Goal: Find specific page/section: Find specific page/section

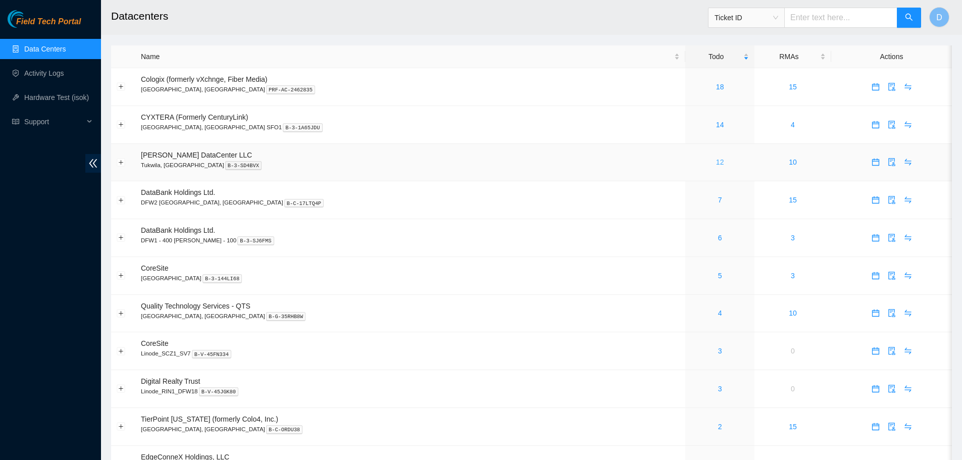
click at [716, 159] on link "12" at bounding box center [720, 162] width 8 height 8
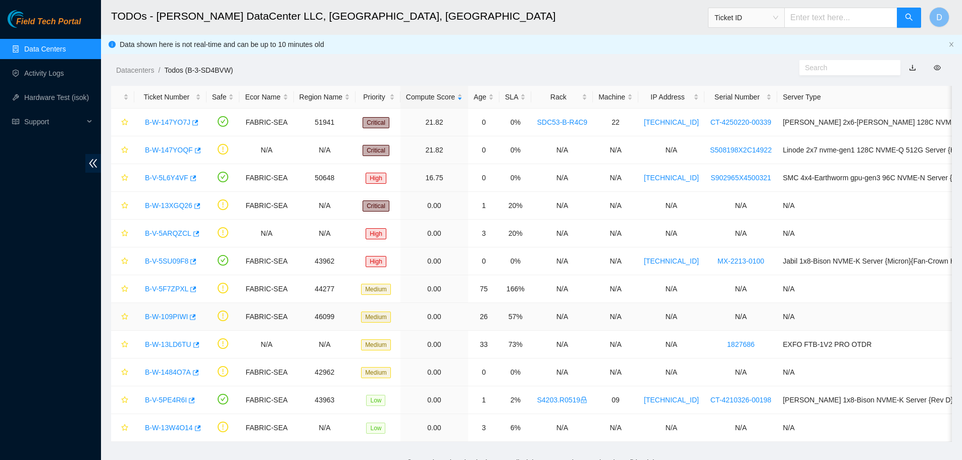
click at [167, 319] on link "B-W-109PIWI" at bounding box center [166, 317] width 43 height 8
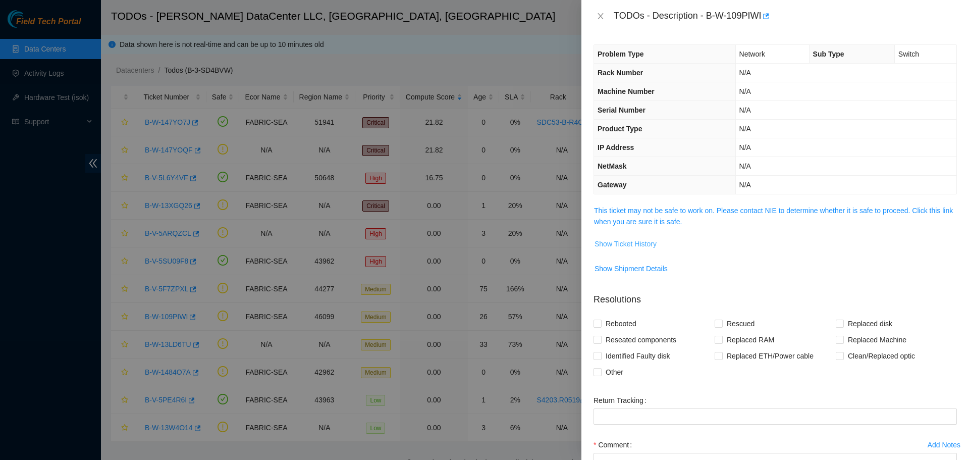
click at [646, 248] on span "Show Ticket History" at bounding box center [626, 243] width 62 height 11
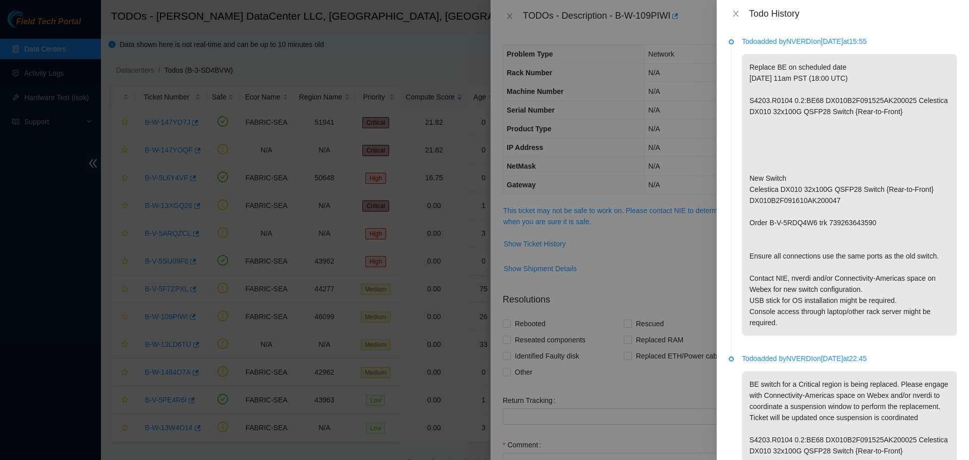
click at [268, 42] on div at bounding box center [484, 230] width 969 height 460
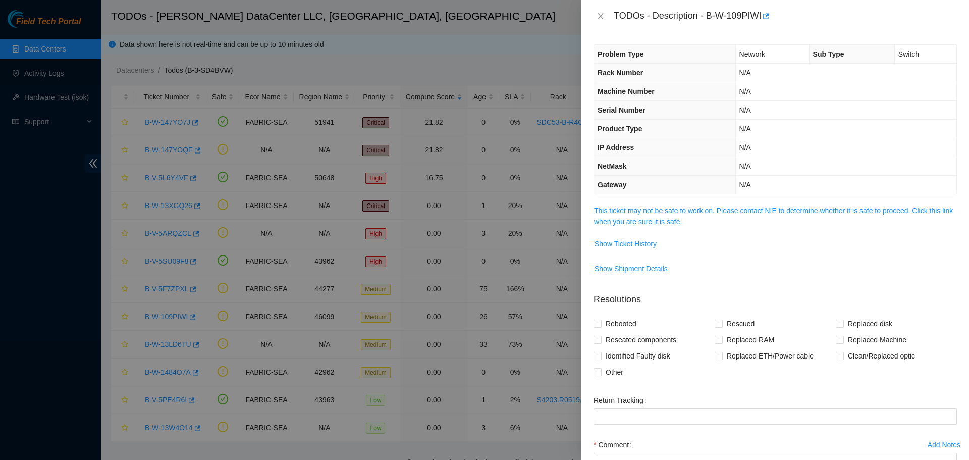
click at [60, 45] on div at bounding box center [484, 230] width 969 height 460
click at [605, 17] on button "Close" at bounding box center [601, 17] width 14 height 10
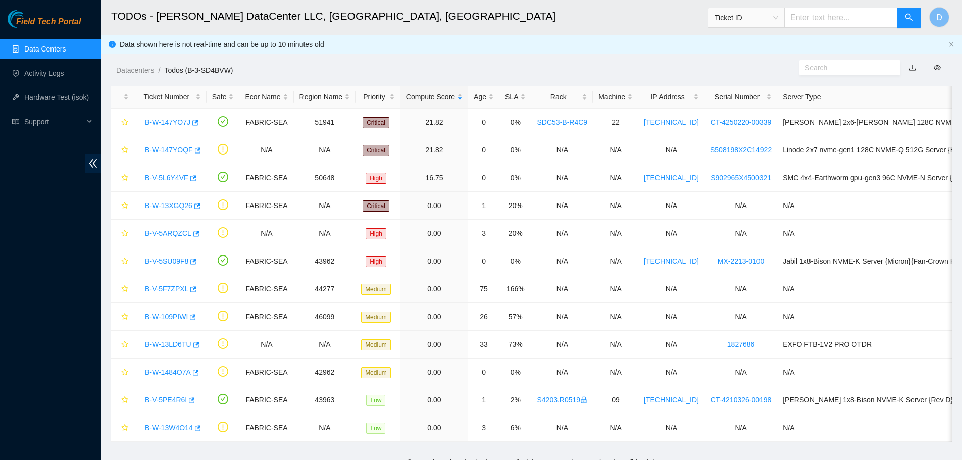
click at [65, 53] on link "Data Centers" at bounding box center [44, 49] width 41 height 8
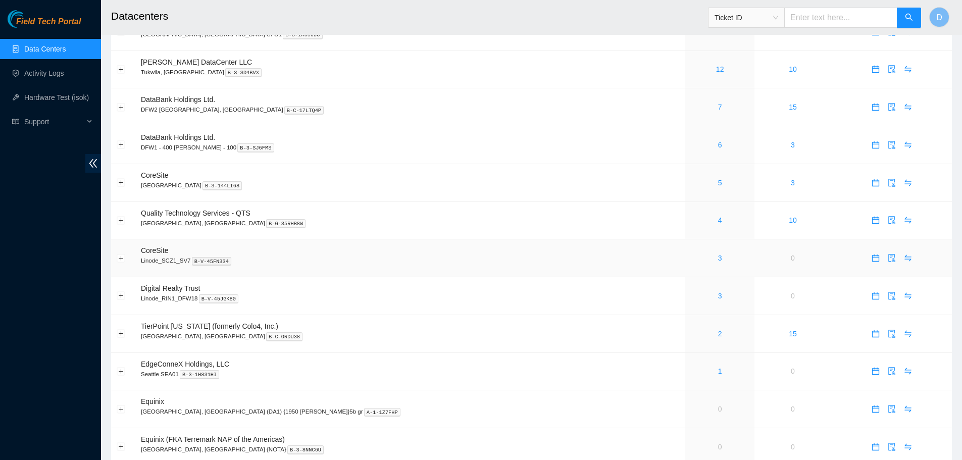
scroll to position [101, 0]
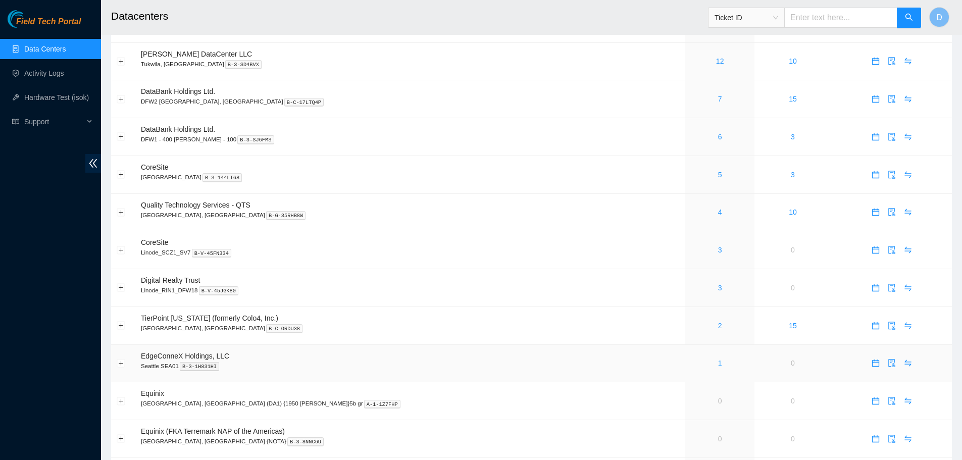
click at [718, 364] on link "1" at bounding box center [720, 363] width 4 height 8
